Goal: Transaction & Acquisition: Purchase product/service

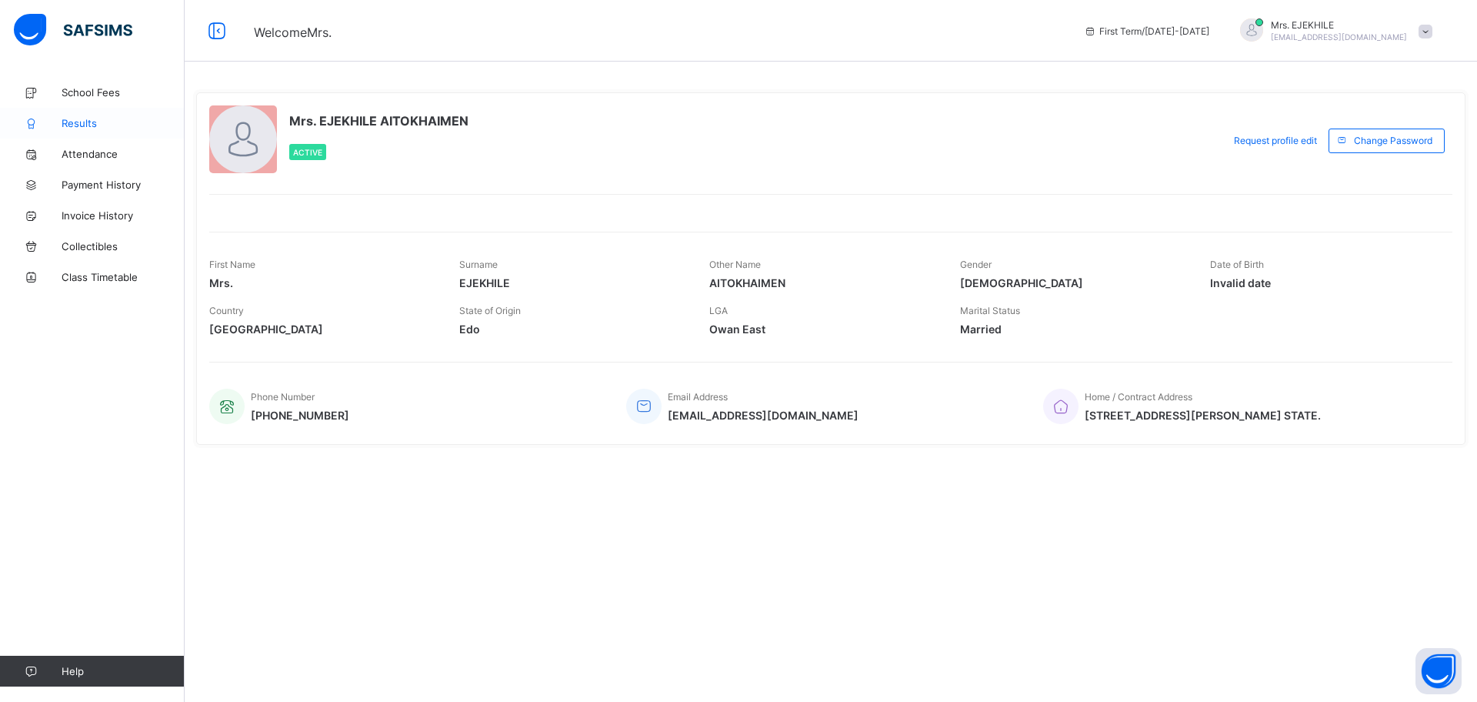
click at [74, 117] on span "Results" at bounding box center [123, 123] width 123 height 12
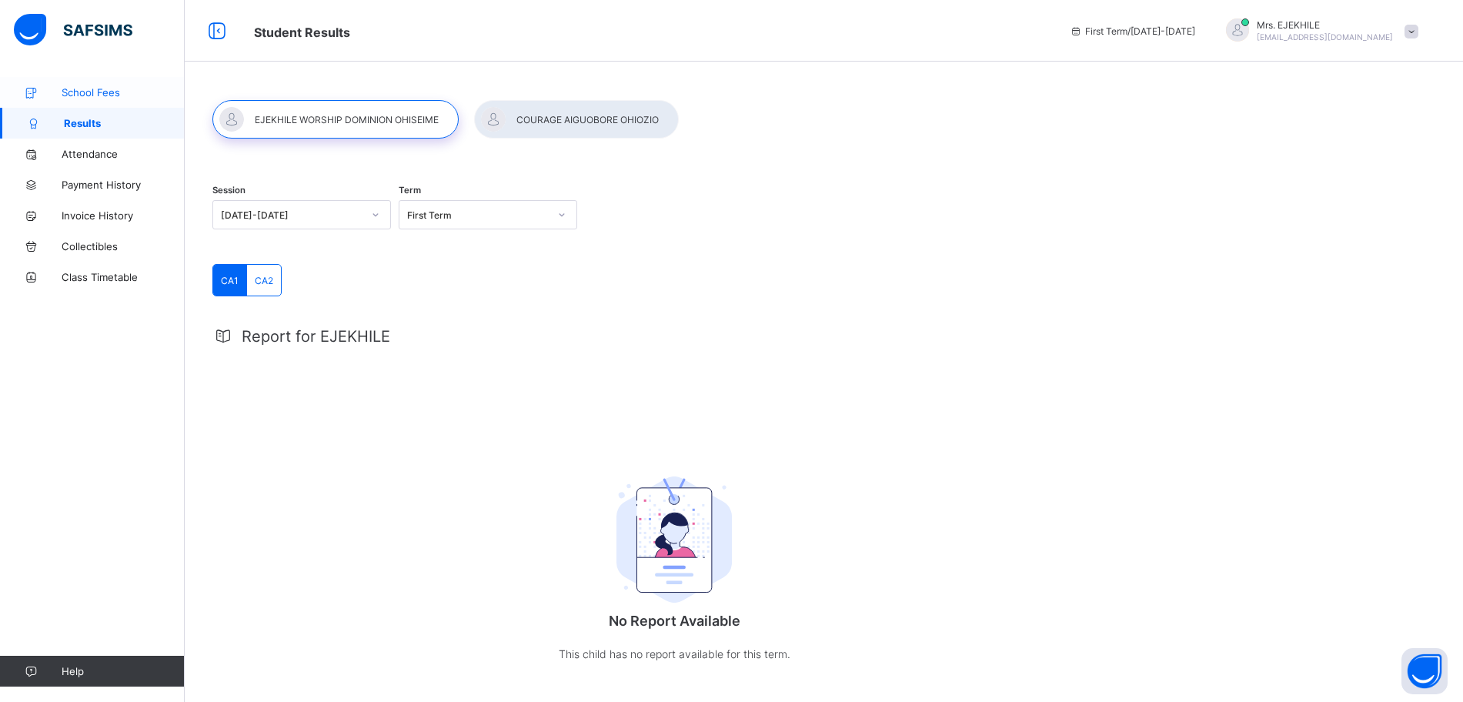
click at [95, 92] on span "School Fees" at bounding box center [123, 92] width 123 height 12
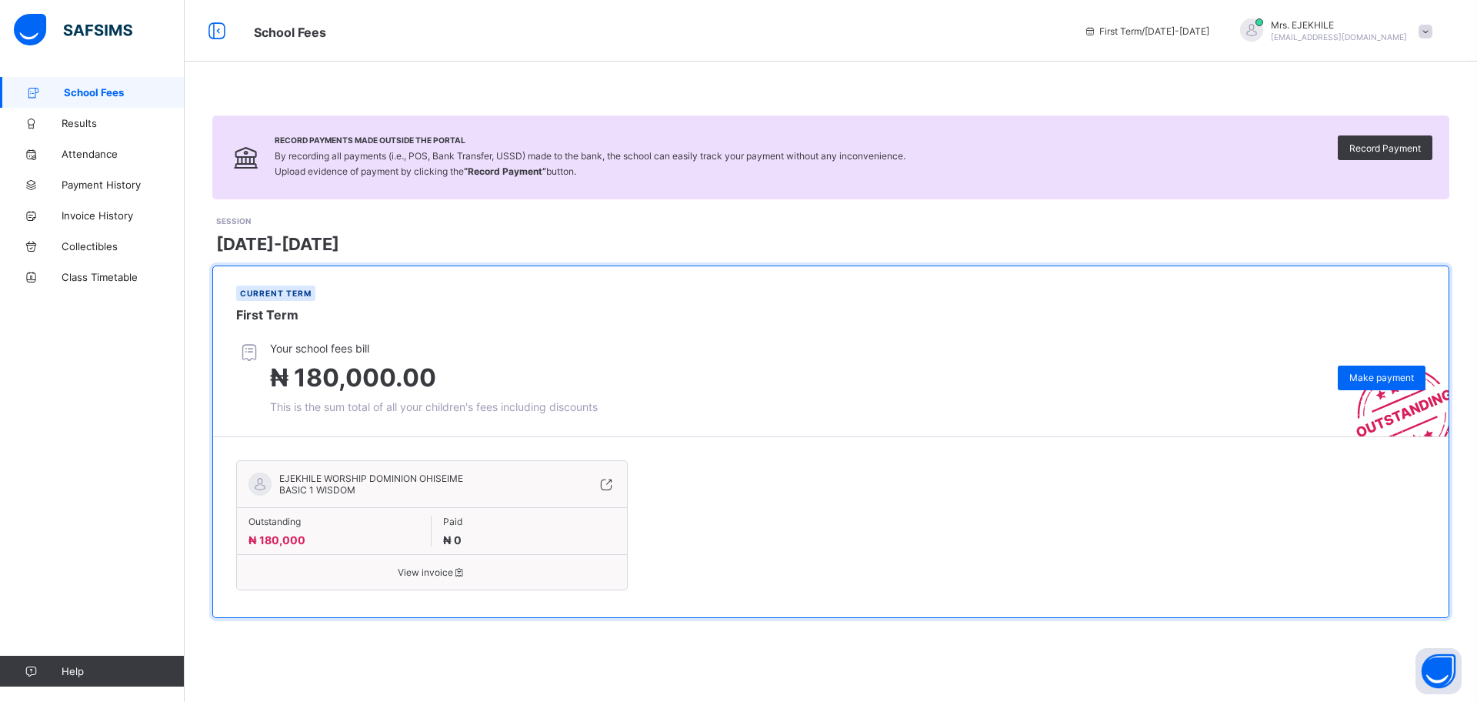
click at [378, 476] on span "EJEKHILE WORSHIP DOMINION OHISEIME" at bounding box center [371, 478] width 184 height 12
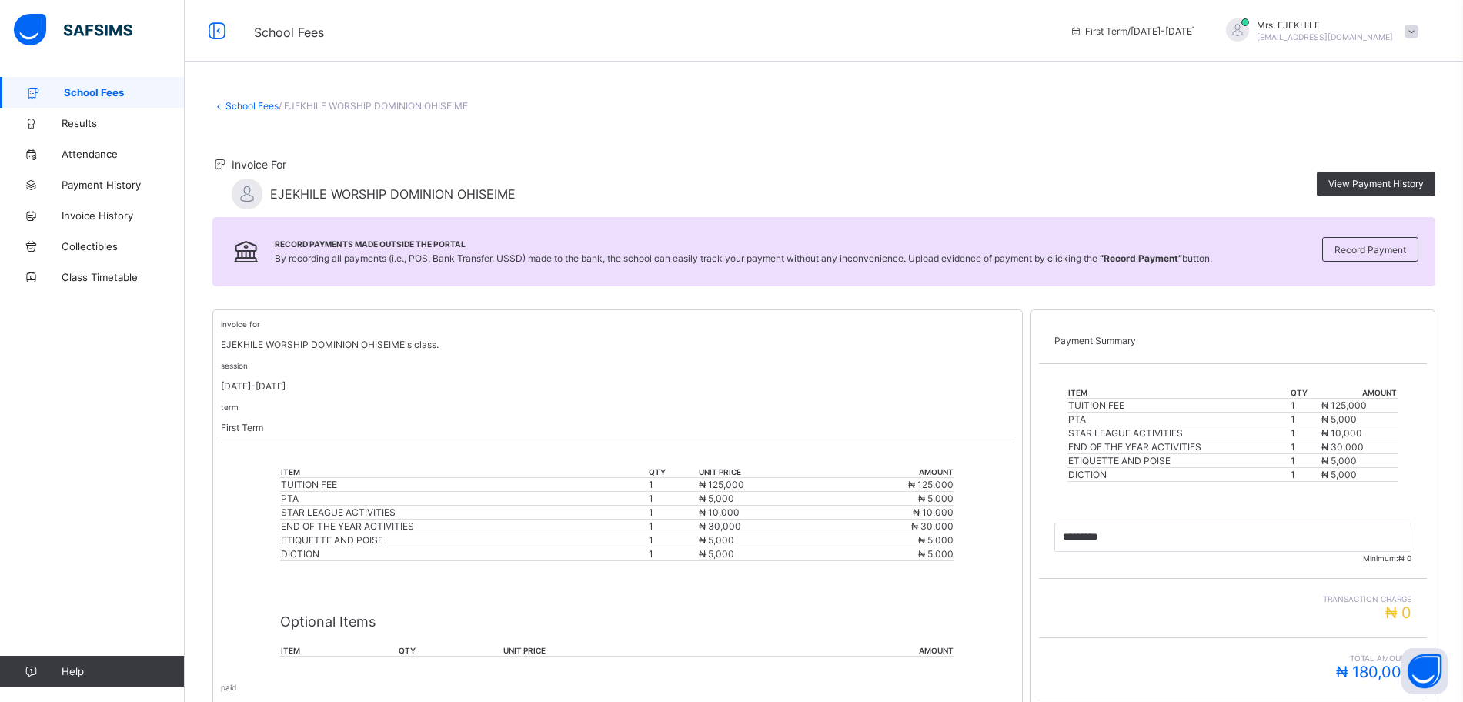
click at [784, 554] on td "₦ 5,000" at bounding box center [762, 554] width 128 height 14
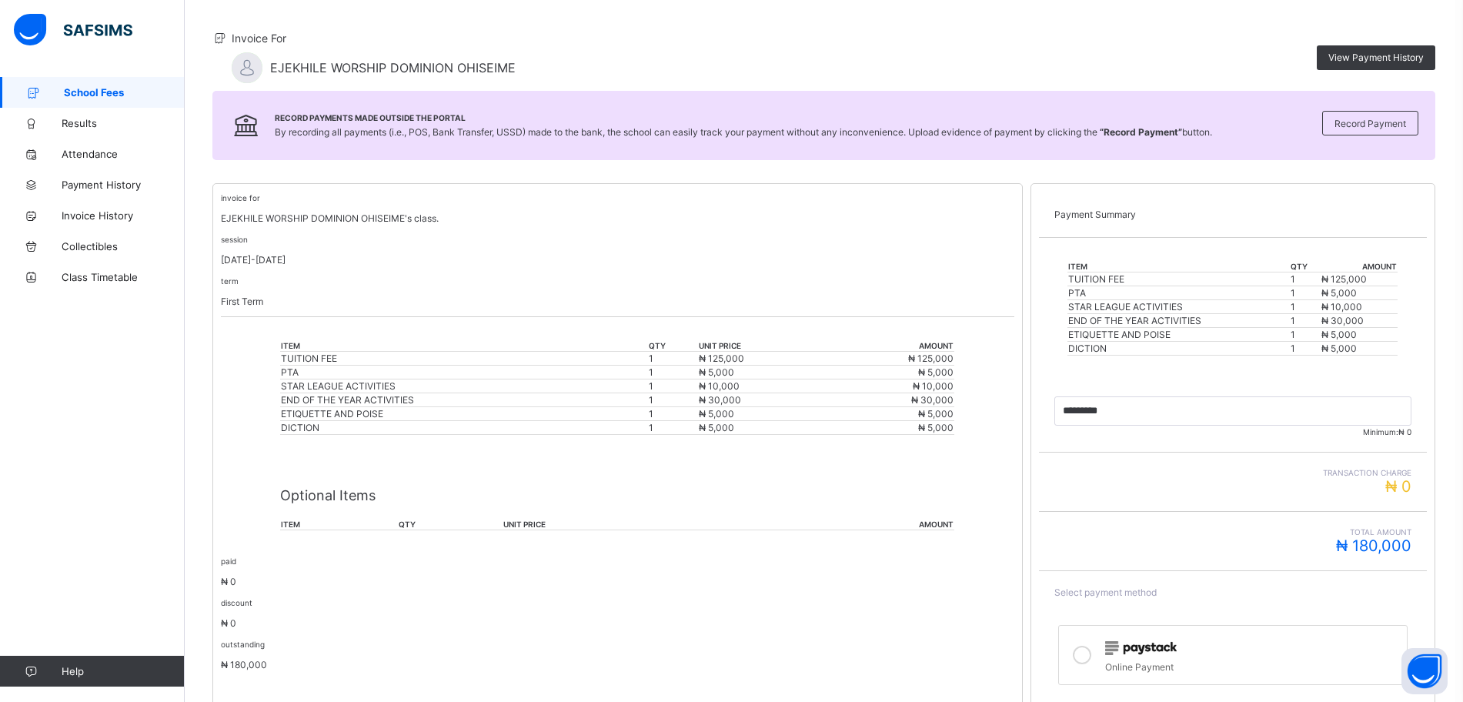
scroll to position [96, 0]
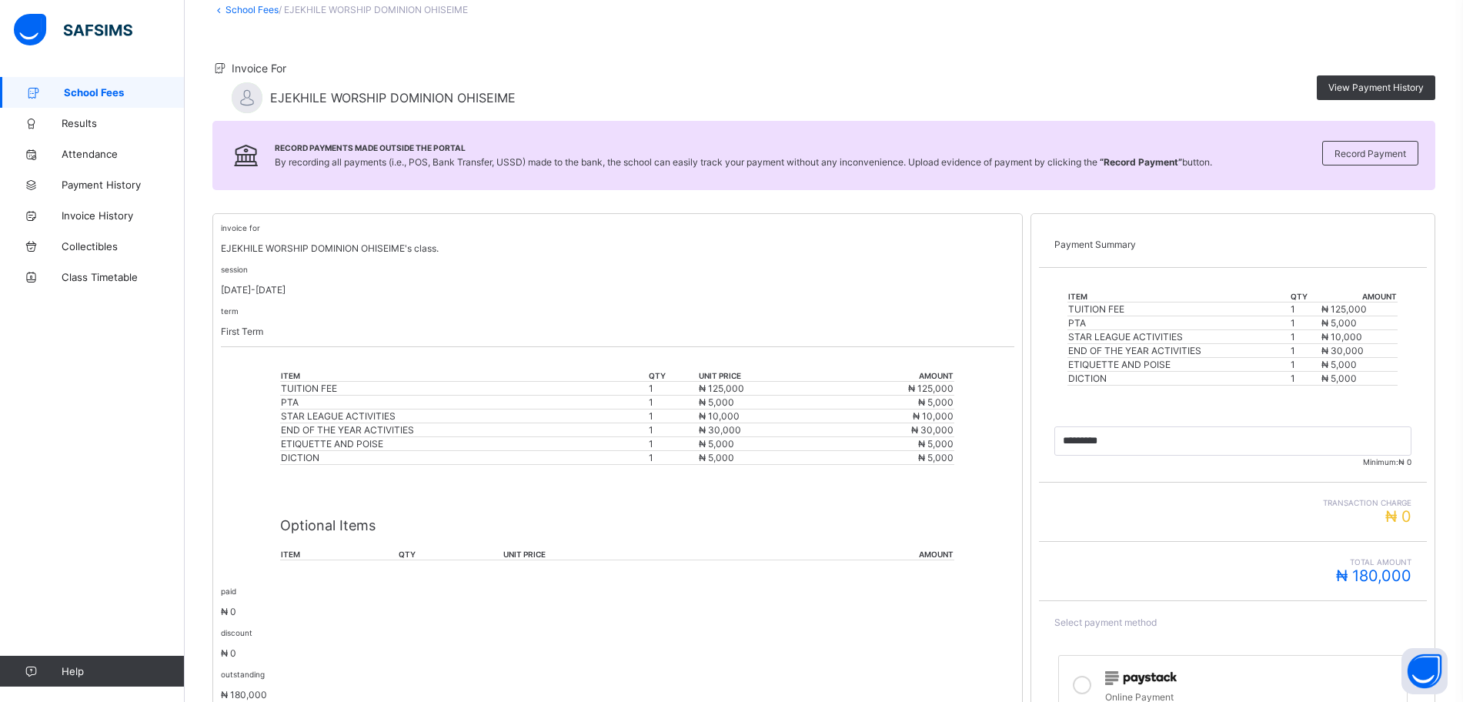
click at [472, 141] on div "Record Payments Made Outside the Portal By recording all payments (i.e., POS, B…" at bounding box center [823, 155] width 1223 height 69
click at [101, 90] on span "School Fees" at bounding box center [124, 92] width 121 height 12
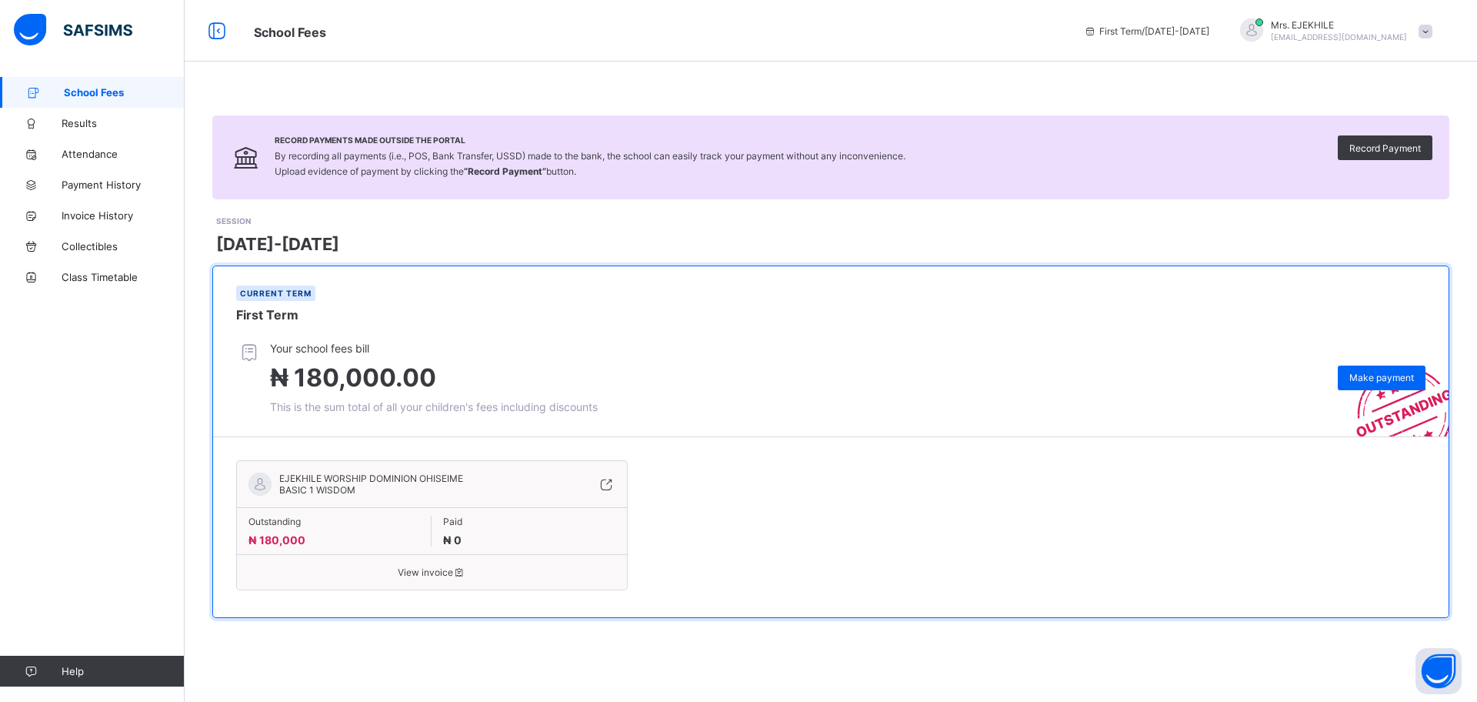
click at [97, 92] on span "School Fees" at bounding box center [124, 92] width 121 height 12
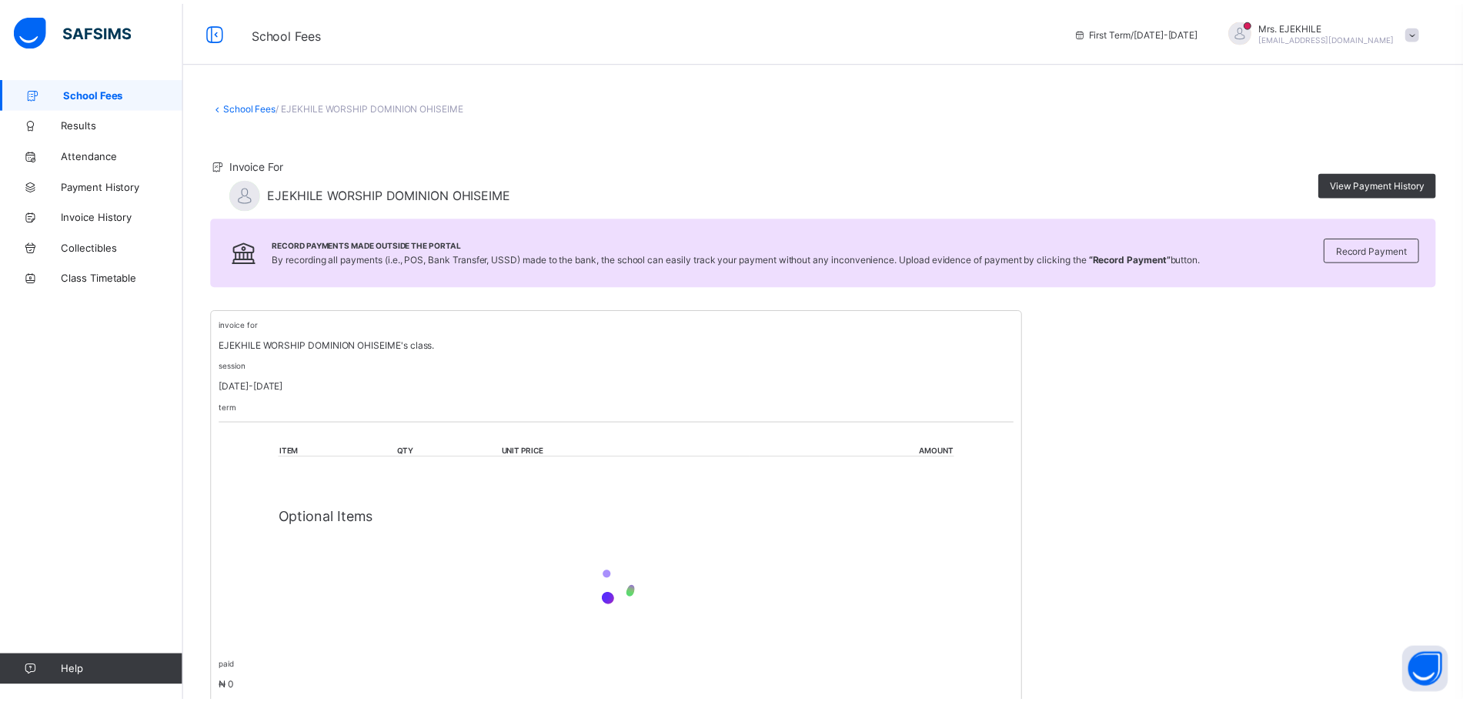
scroll to position [96, 0]
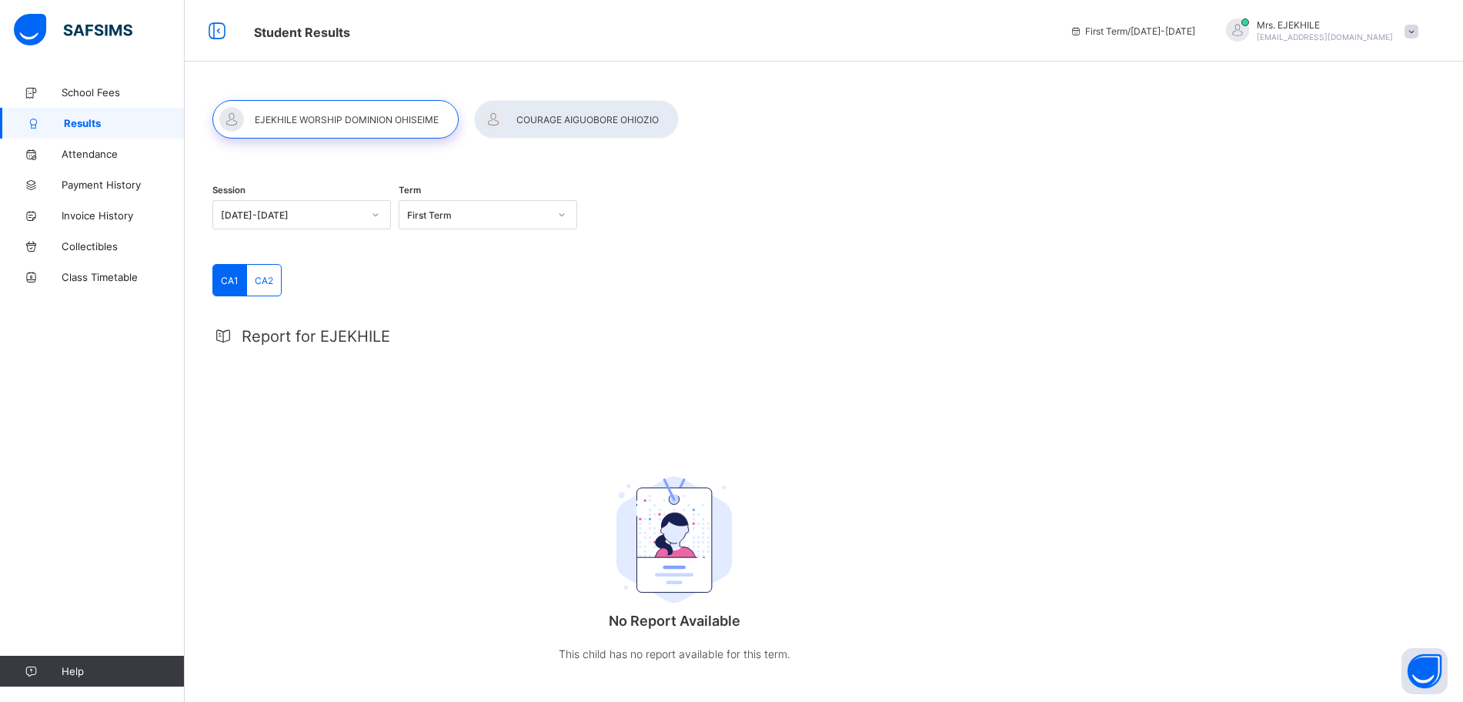
click at [561, 121] on div at bounding box center [576, 119] width 205 height 38
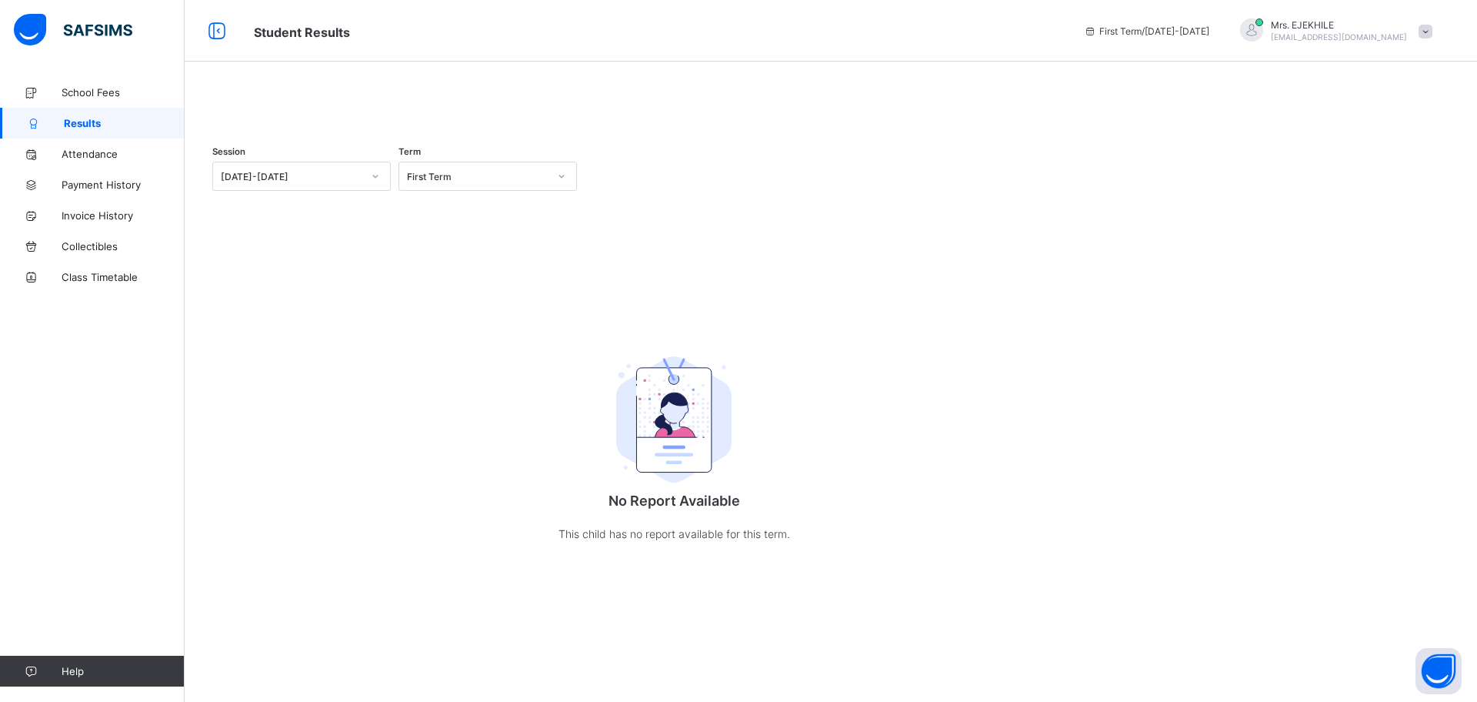
click at [531, 100] on div at bounding box center [830, 100] width 1237 height 0
click at [575, 100] on div at bounding box center [830, 100] width 1237 height 0
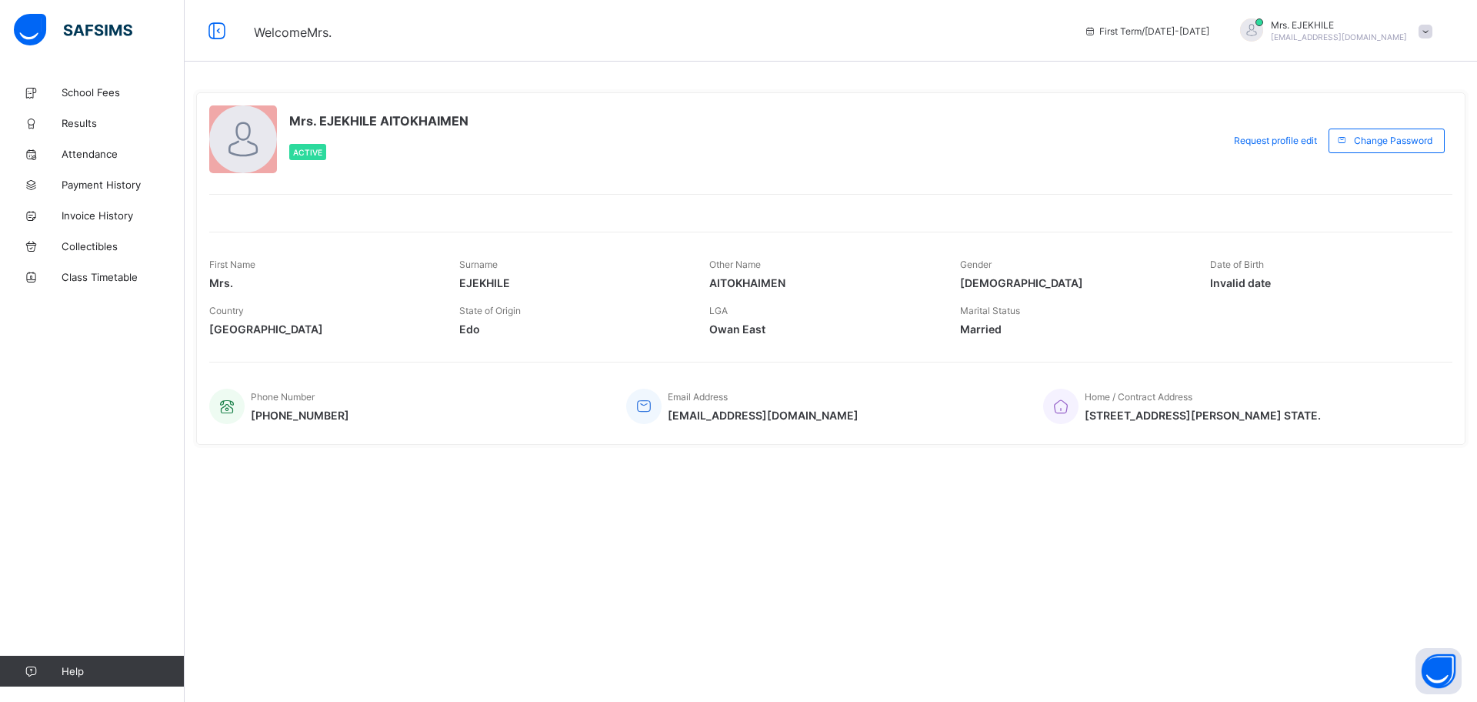
click at [983, 269] on span "Gender" at bounding box center [976, 265] width 32 height 12
click at [980, 261] on span "Gender" at bounding box center [976, 265] width 32 height 12
click at [95, 94] on span "School Fees" at bounding box center [123, 92] width 123 height 12
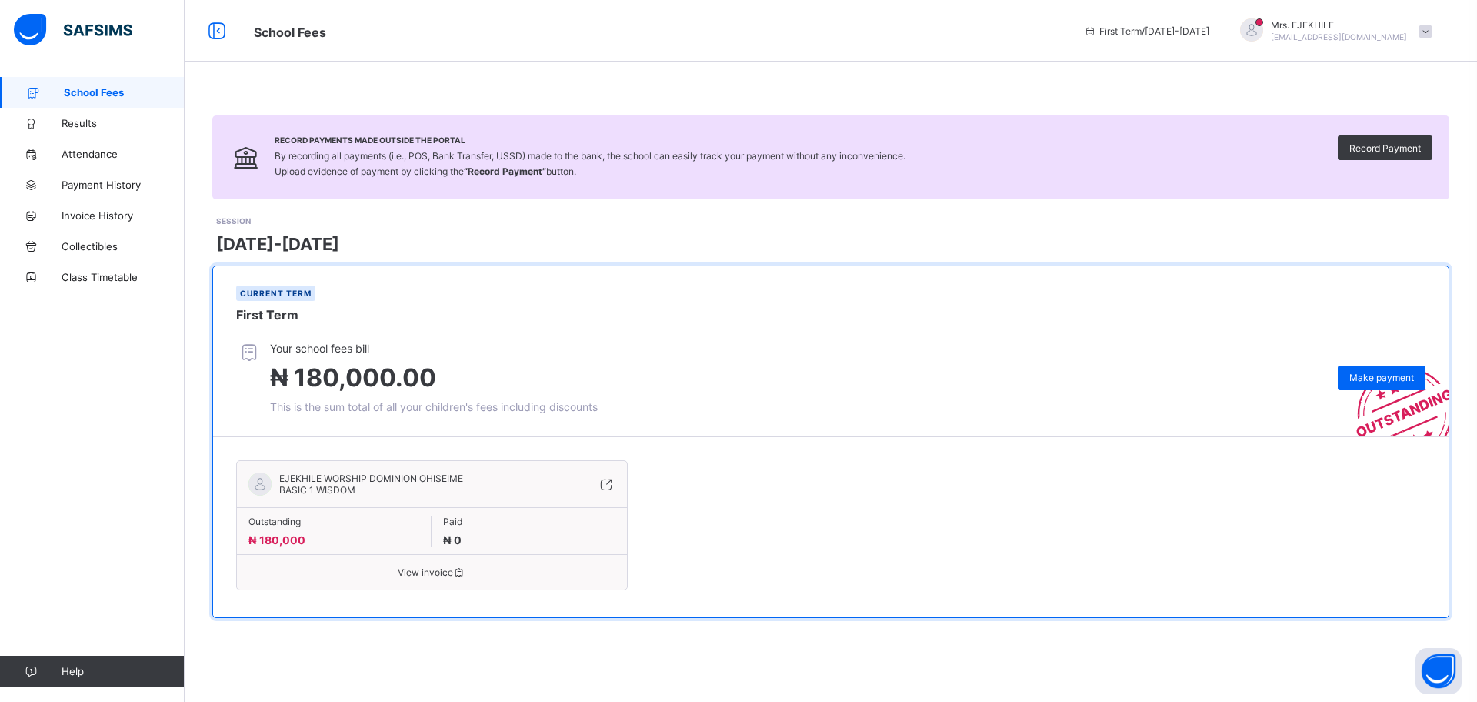
click at [95, 94] on span "School Fees" at bounding box center [124, 92] width 121 height 12
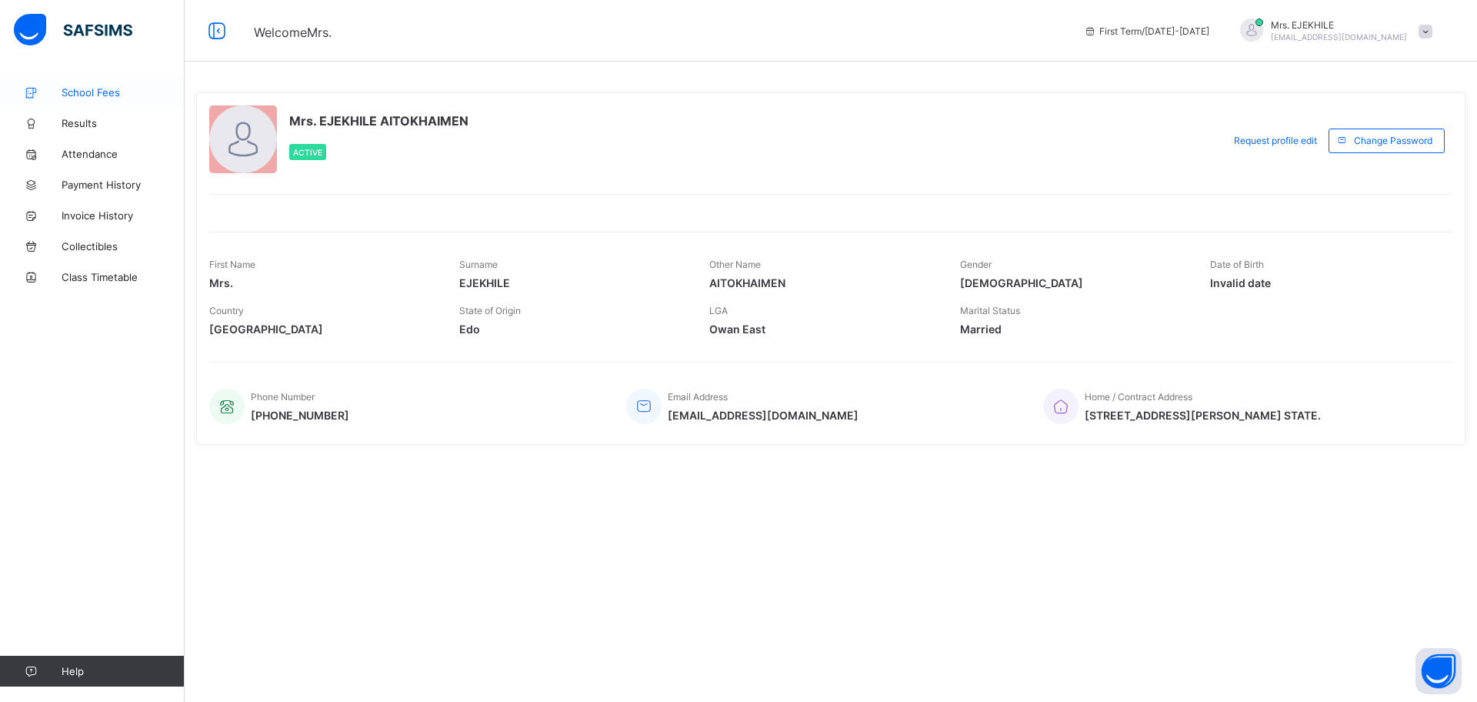
click at [100, 86] on span "School Fees" at bounding box center [123, 92] width 123 height 12
click at [89, 95] on span "School Fees" at bounding box center [123, 92] width 123 height 12
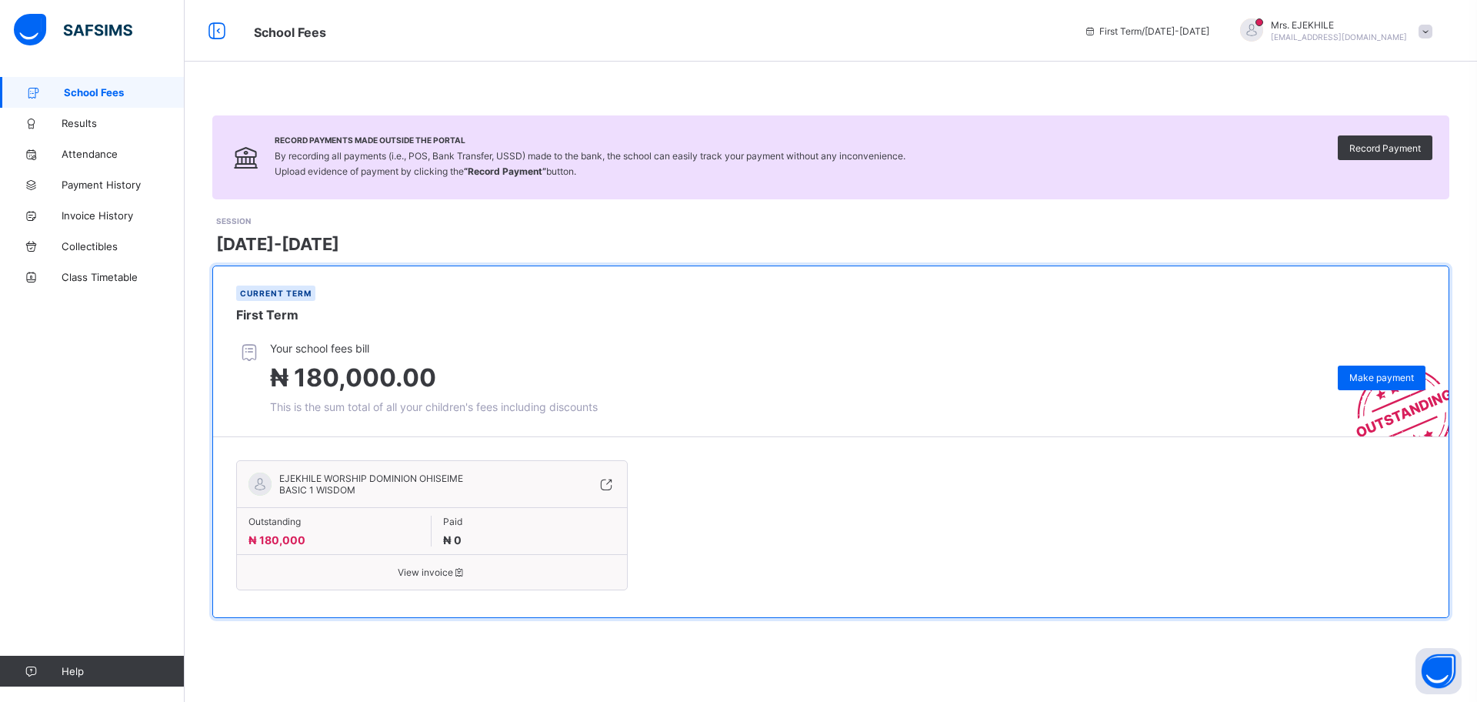
click at [329, 487] on span "BASIC 1 WISDOM" at bounding box center [317, 490] width 76 height 12
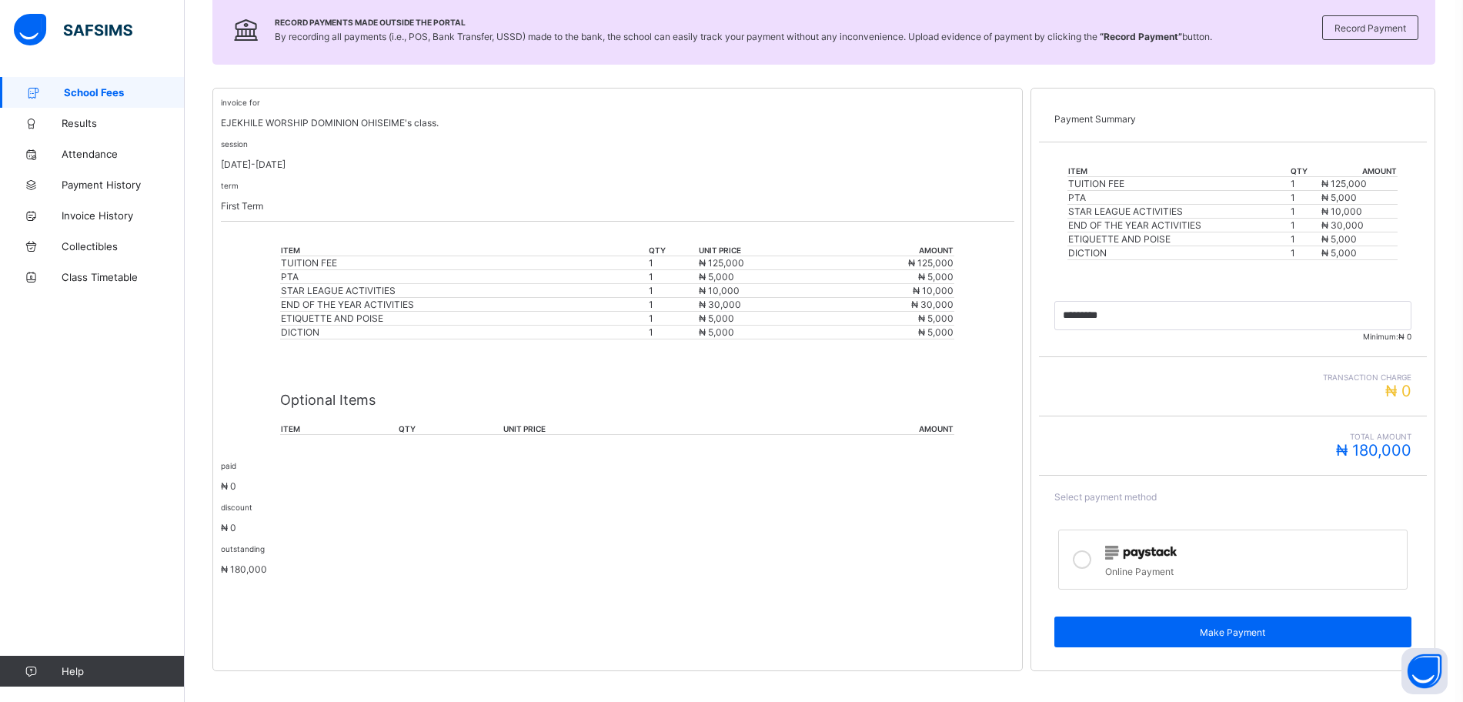
scroll to position [237, 0]
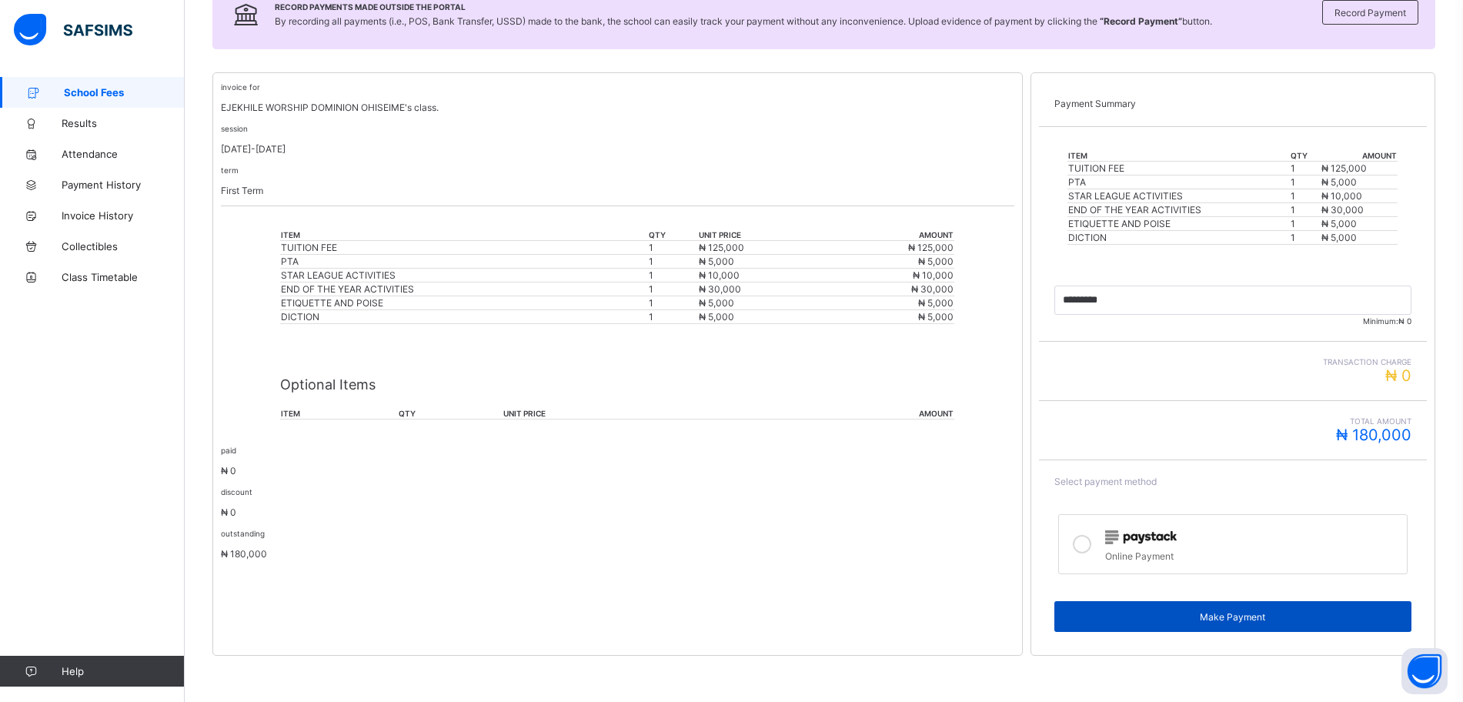
click at [1219, 619] on span "Make Payment" at bounding box center [1233, 617] width 334 height 12
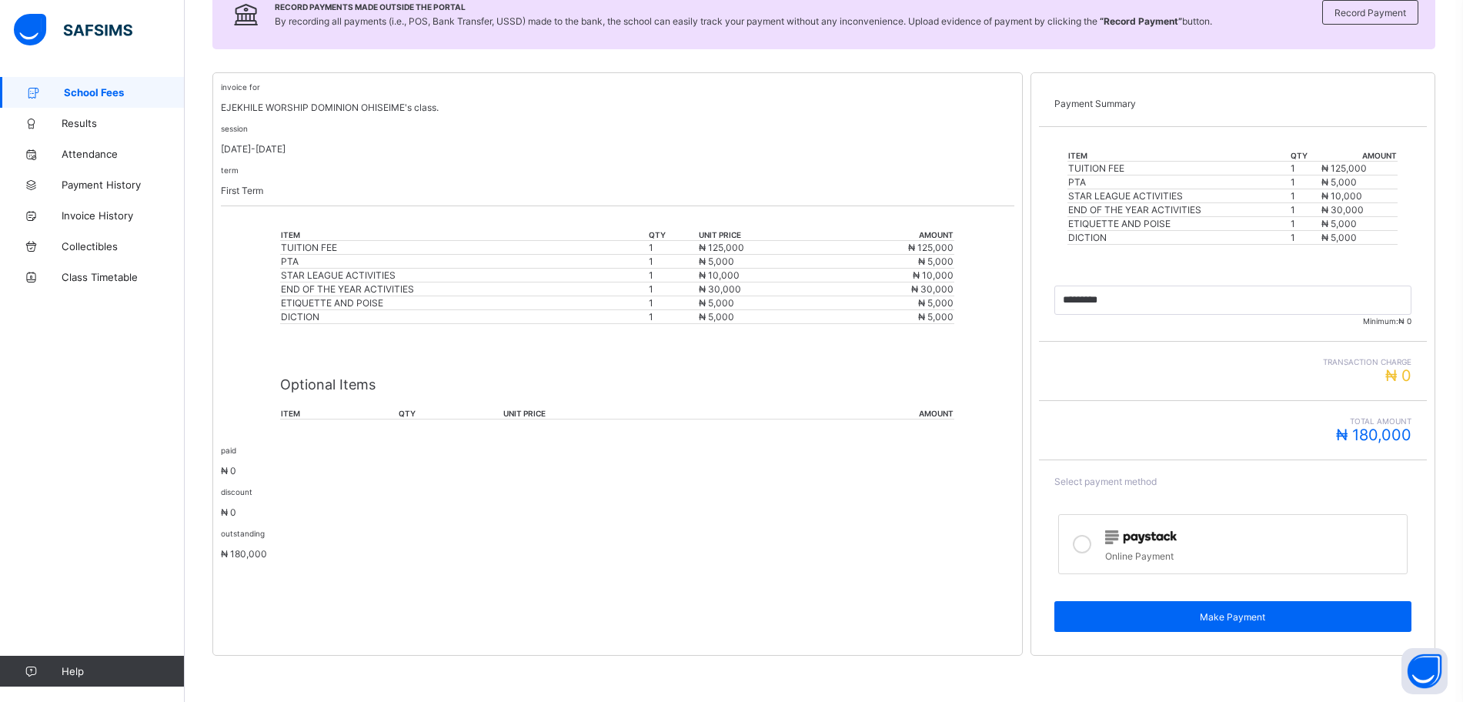
click at [1091, 547] on icon at bounding box center [1082, 544] width 18 height 18
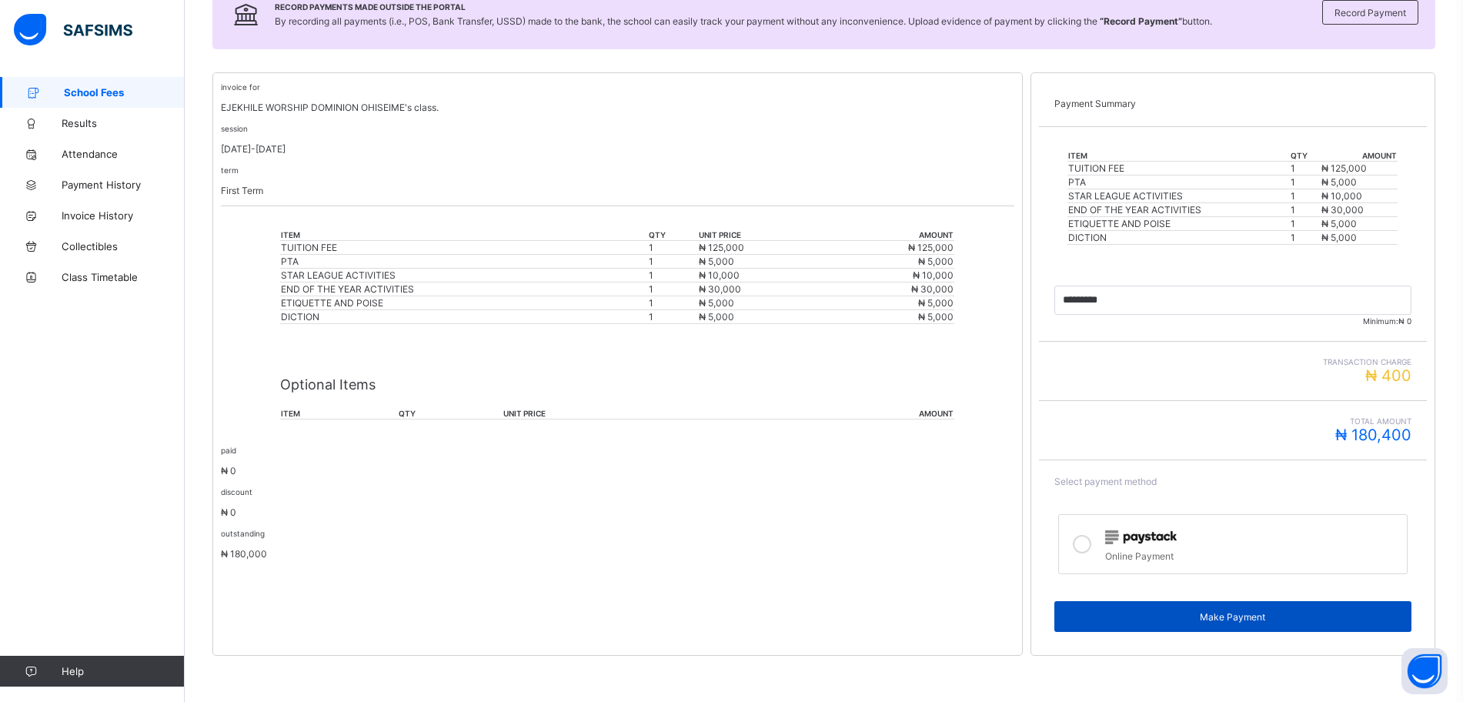
click at [1216, 612] on span "Make Payment" at bounding box center [1233, 617] width 334 height 12
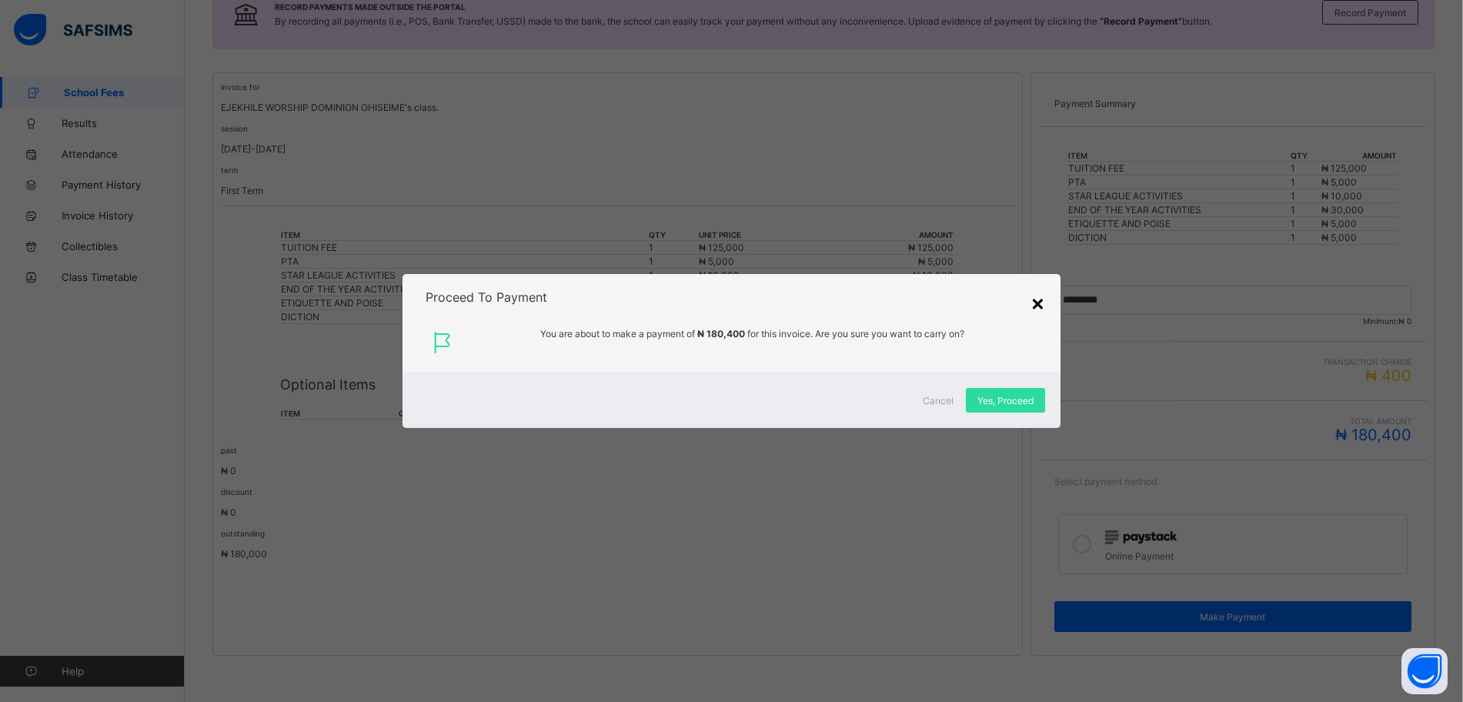
click at [1041, 305] on div "×" at bounding box center [1037, 302] width 15 height 26
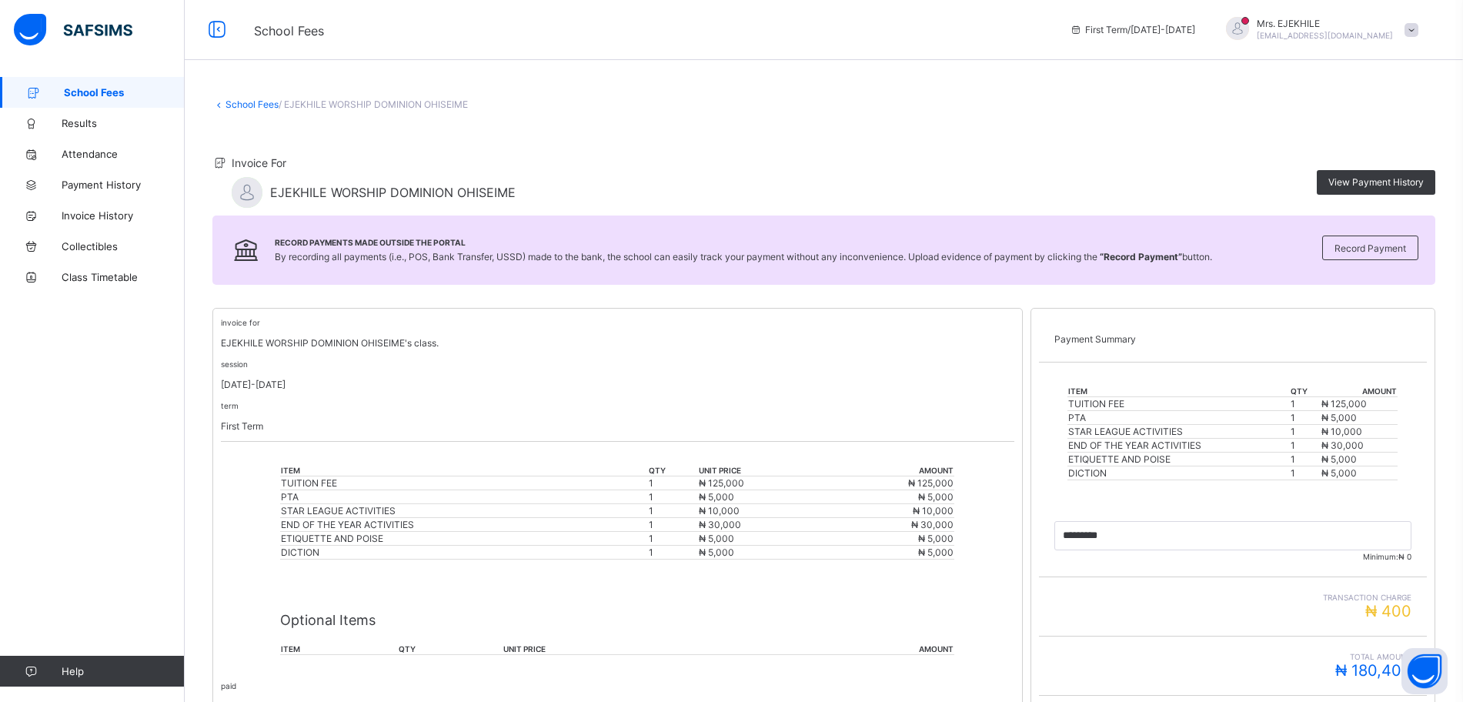
scroll to position [0, 0]
click at [86, 127] on span "Results" at bounding box center [123, 123] width 123 height 12
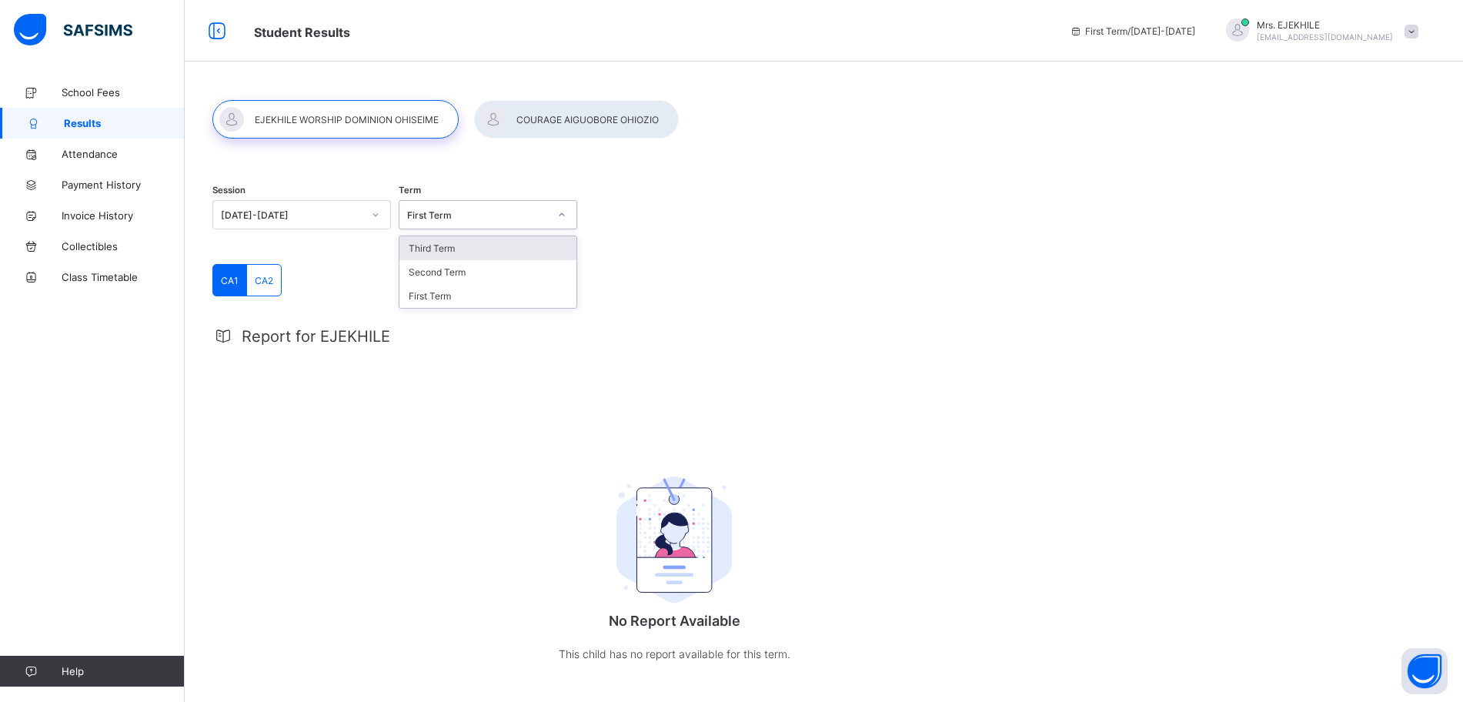
click at [472, 224] on div "First Term" at bounding box center [473, 215] width 148 height 22
click at [537, 175] on div "Session [DATE]-[DATE] Term option Third Term focused, 1 of 3. 3 results availab…" at bounding box center [673, 216] width 923 height 95
